Goal: Task Accomplishment & Management: Manage account settings

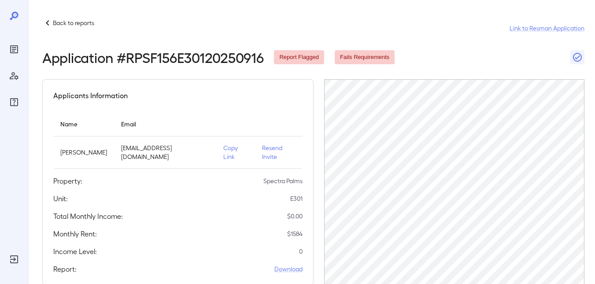
scroll to position [0, 197]
click at [67, 22] on p "Back to reports" at bounding box center [73, 23] width 41 height 9
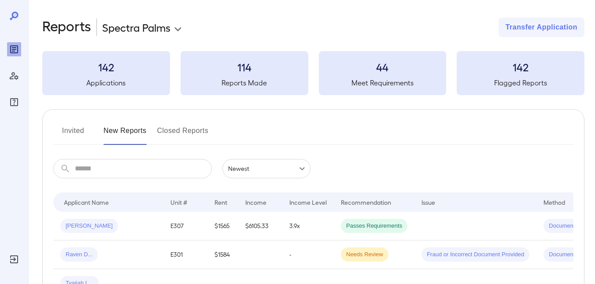
drag, startPoint x: 74, startPoint y: 128, endPoint x: 214, endPoint y: 138, distance: 140.5
click at [74, 128] on button "Invited" at bounding box center [73, 134] width 40 height 21
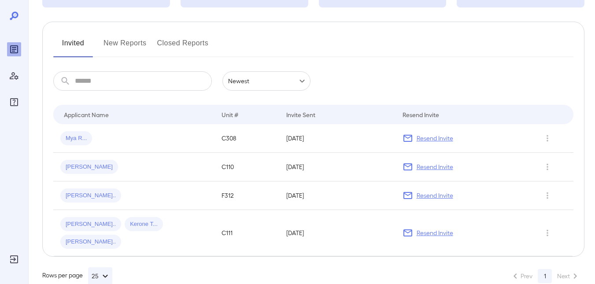
scroll to position [88, 0]
click at [438, 135] on p "Resend Invite" at bounding box center [435, 138] width 37 height 9
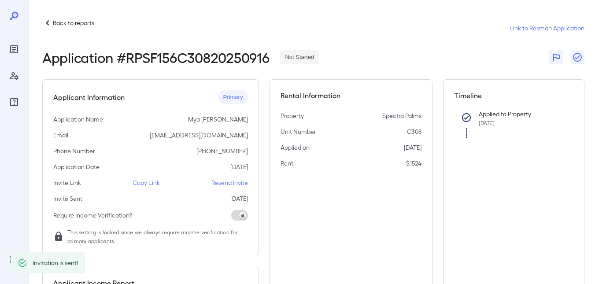
click at [59, 20] on p "Back to reports" at bounding box center [73, 23] width 41 height 9
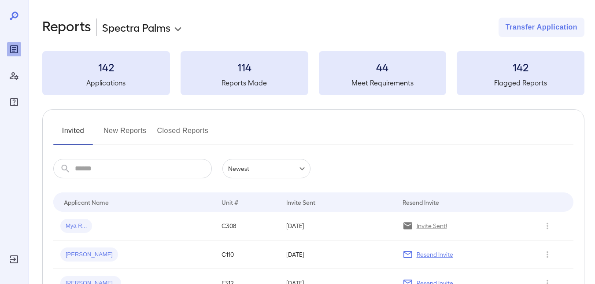
drag, startPoint x: 427, startPoint y: 252, endPoint x: 420, endPoint y: 250, distance: 7.4
click at [426, 252] on p "Resend Invite" at bounding box center [435, 254] width 37 height 9
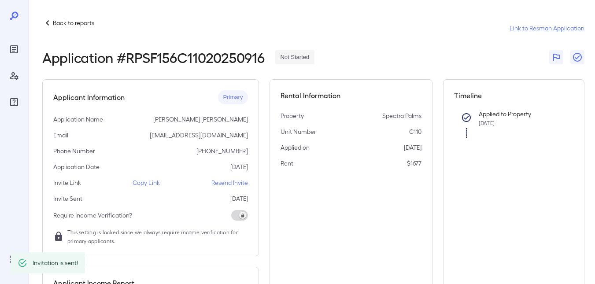
click at [70, 21] on p "Back to reports" at bounding box center [73, 23] width 41 height 9
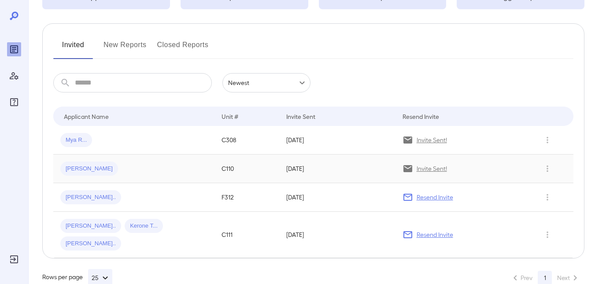
scroll to position [89, 0]
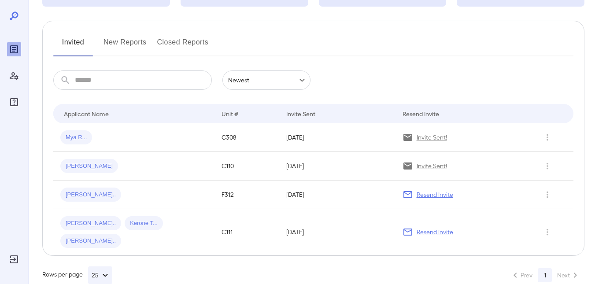
drag, startPoint x: 440, startPoint y: 194, endPoint x: 434, endPoint y: 194, distance: 5.7
click at [440, 194] on p "Resend Invite" at bounding box center [435, 194] width 37 height 9
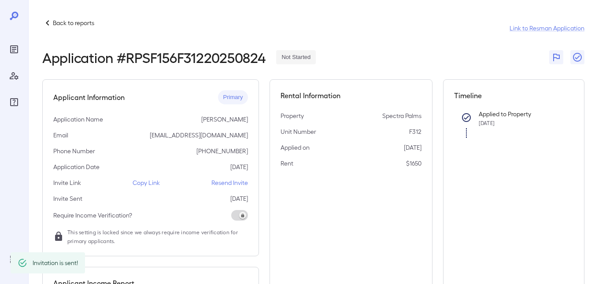
click at [82, 26] on p "Back to reports" at bounding box center [73, 23] width 41 height 9
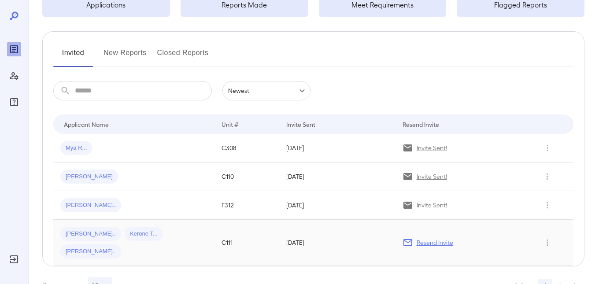
scroll to position [89, 0]
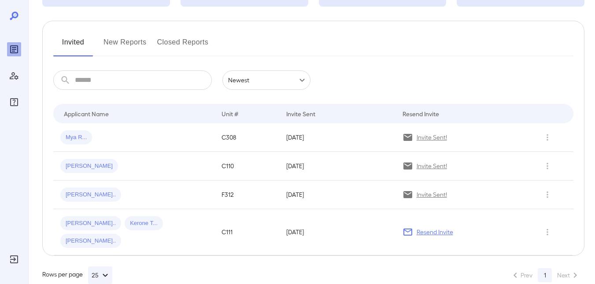
drag, startPoint x: 423, startPoint y: 221, endPoint x: 397, endPoint y: 232, distance: 28.0
click at [423, 228] on p "Resend Invite" at bounding box center [435, 232] width 37 height 9
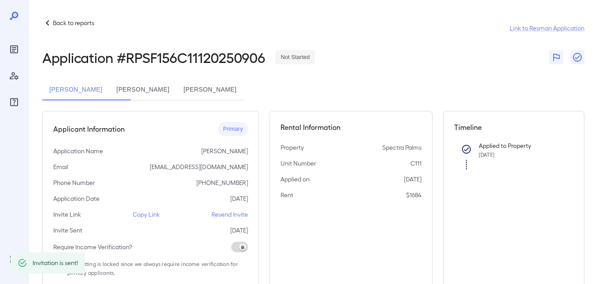
click at [67, 22] on p "Back to reports" at bounding box center [73, 23] width 41 height 9
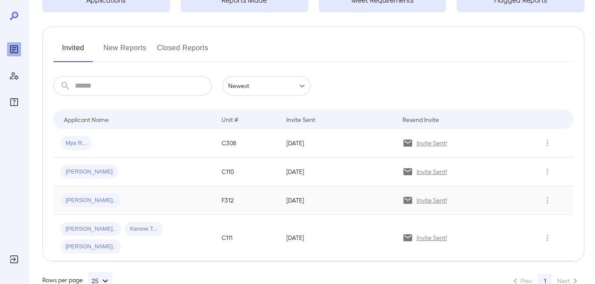
scroll to position [89, 0]
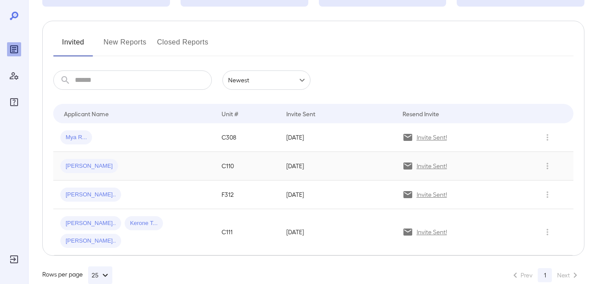
click at [428, 165] on p "Invite Sent!" at bounding box center [432, 166] width 30 height 9
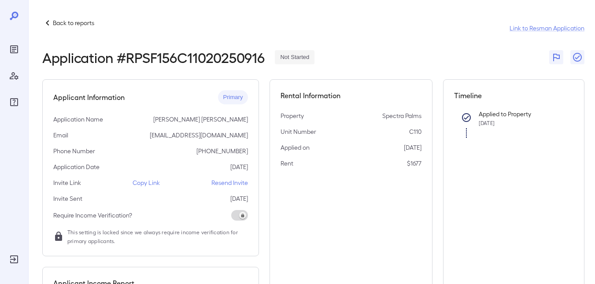
click at [152, 181] on p "Copy Link" at bounding box center [146, 182] width 27 height 9
